Goal: Task Accomplishment & Management: Manage account settings

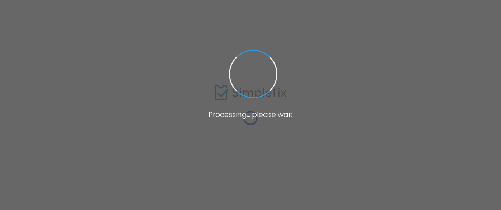
type input "[URL][DOMAIN_NAME]"
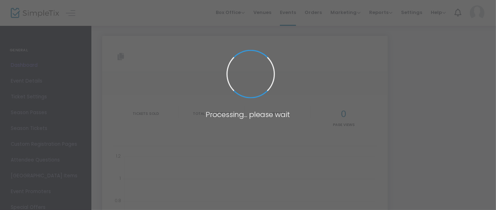
type input "[URL][DOMAIN_NAME]"
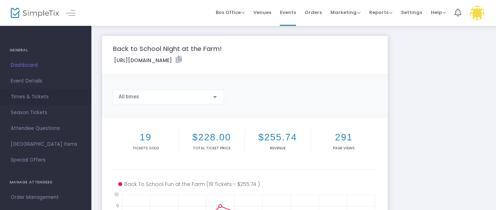
click at [38, 99] on span "Times & Tickets" at bounding box center [46, 96] width 70 height 9
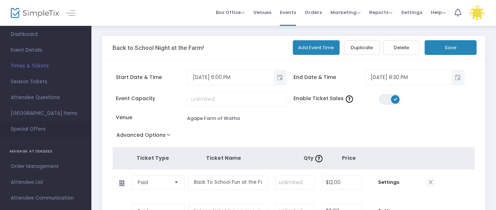
scroll to position [45, 0]
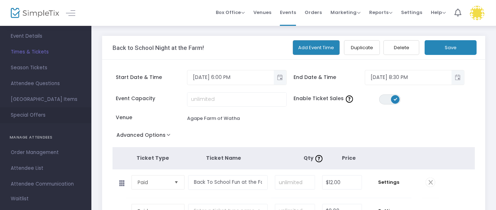
click at [41, 166] on span "Attendee List" at bounding box center [46, 168] width 70 height 9
click at [0, 0] on span at bounding box center [0, 0] width 0 height 0
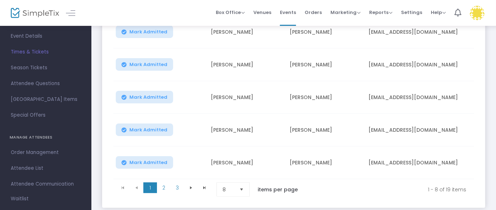
scroll to position [224, 0]
click at [162, 187] on span "2" at bounding box center [164, 187] width 14 height 11
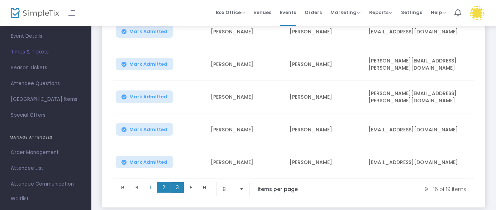
click at [176, 187] on span "3" at bounding box center [178, 187] width 14 height 11
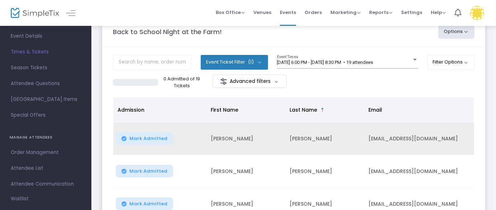
scroll to position [64, 0]
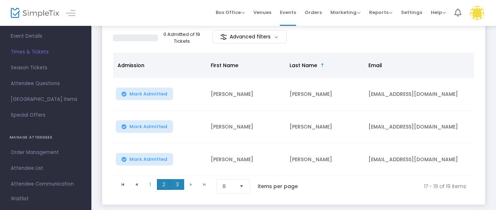
click at [165, 183] on span "2" at bounding box center [164, 184] width 14 height 11
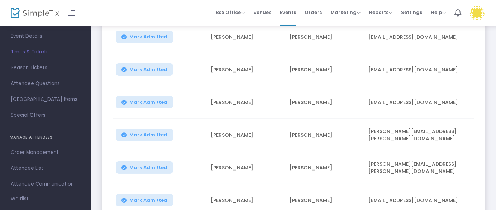
scroll to position [272, 0]
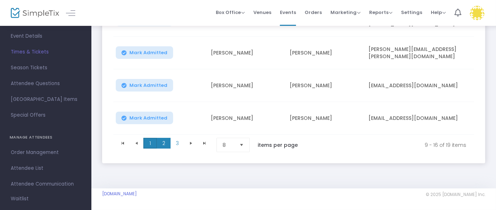
click at [150, 142] on span "1" at bounding box center [150, 143] width 14 height 11
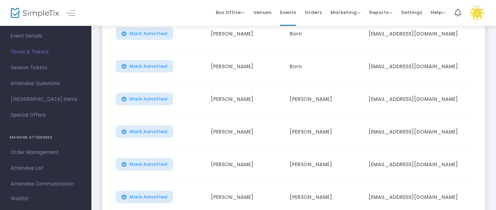
scroll to position [138, 0]
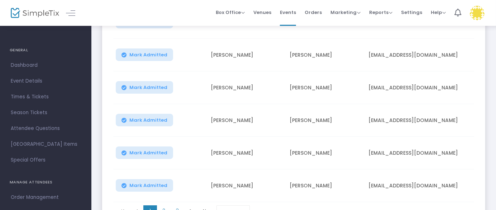
scroll to position [246, 0]
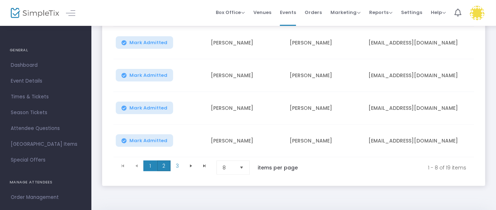
click at [164, 167] on span "2" at bounding box center [164, 165] width 14 height 11
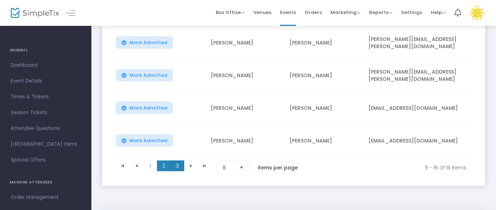
click at [177, 167] on span "3" at bounding box center [178, 165] width 14 height 11
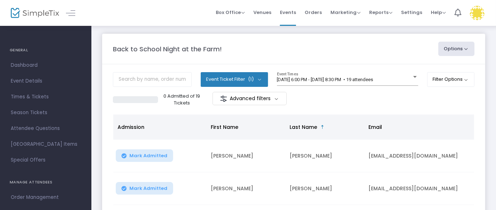
scroll to position [0, 0]
